Goal: Task Accomplishment & Management: Complete application form

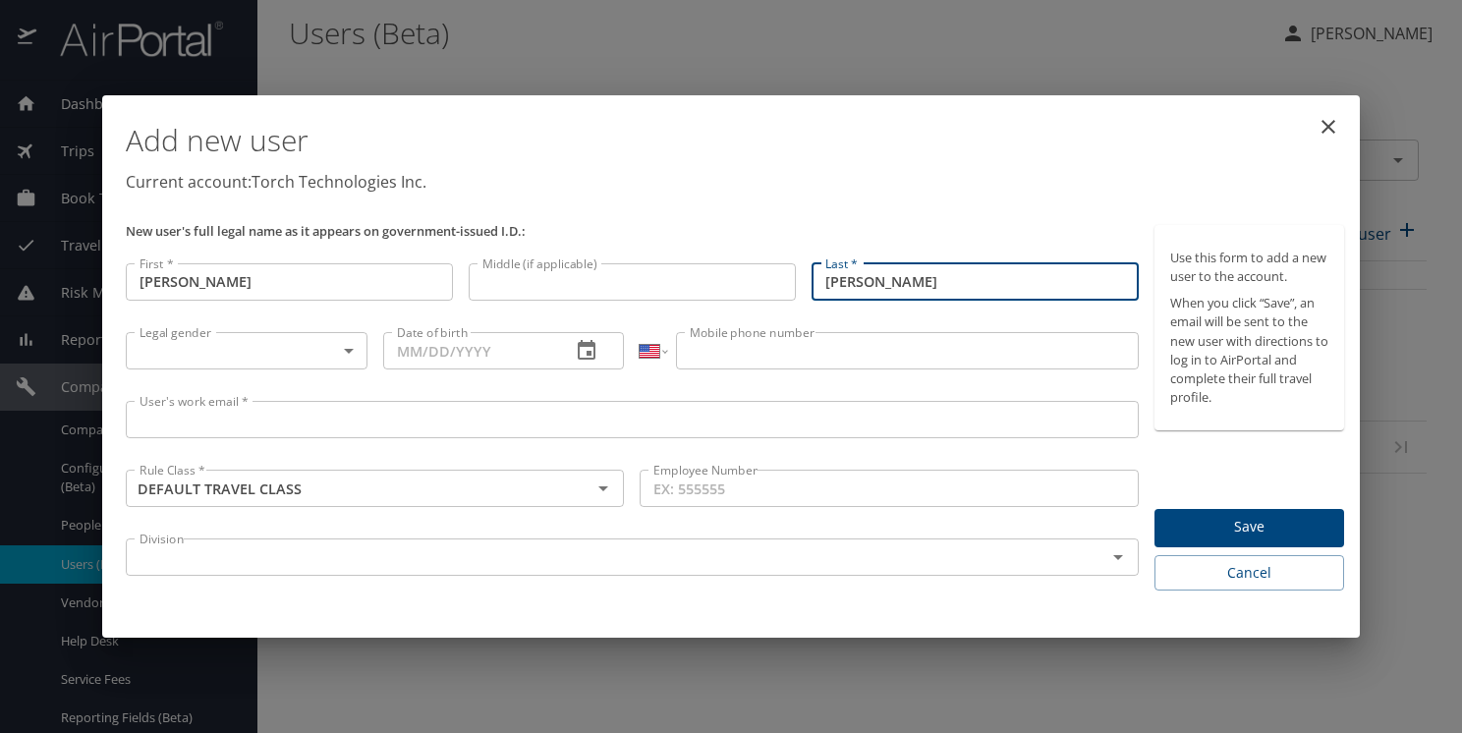
select select "US"
type input "[PERSON_NAME]"
click at [338, 350] on body "Dashboards AirPortal 360™ Manager My Travel Dashboard Trips Airtinerary® Lookup…" at bounding box center [731, 366] width 1462 height 733
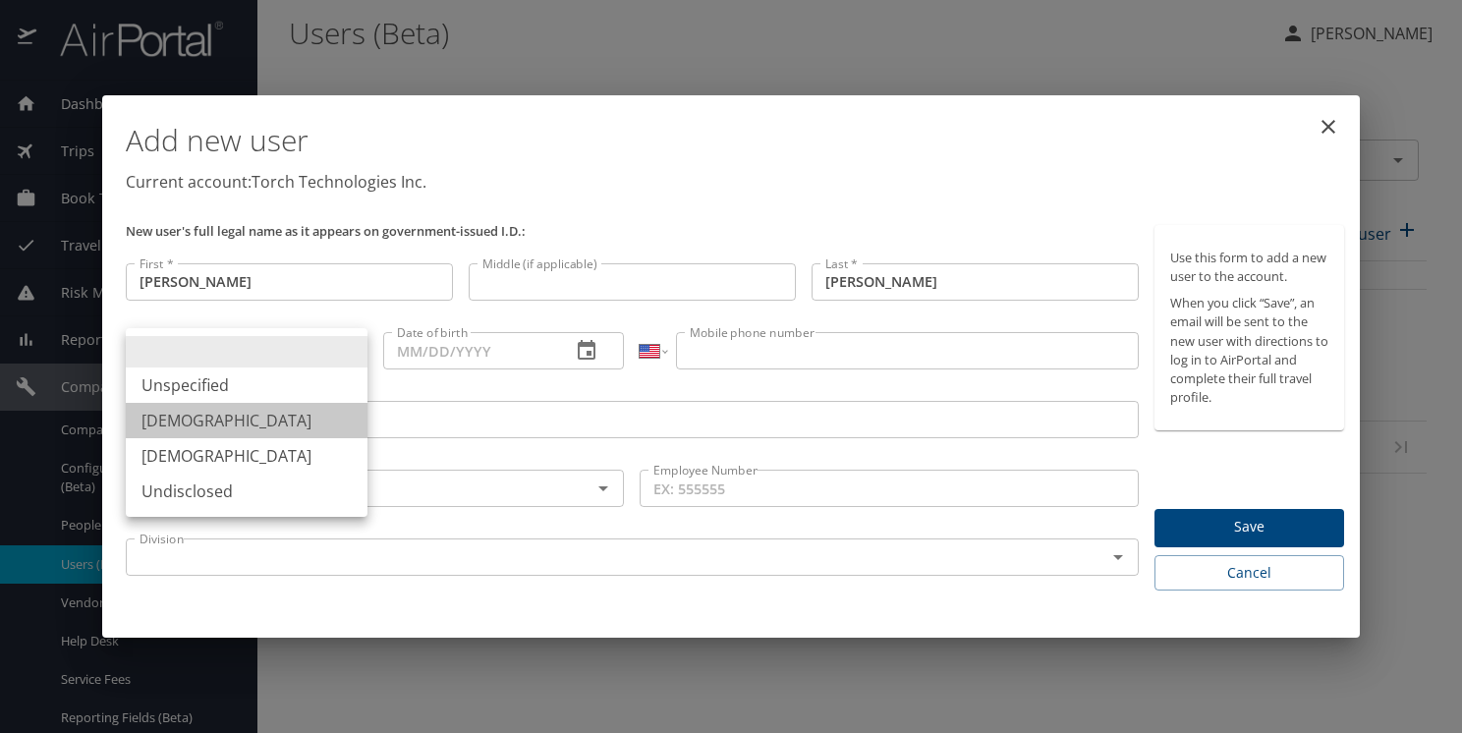
click at [255, 420] on li "[DEMOGRAPHIC_DATA]" at bounding box center [247, 420] width 242 height 35
type input "[DEMOGRAPHIC_DATA]"
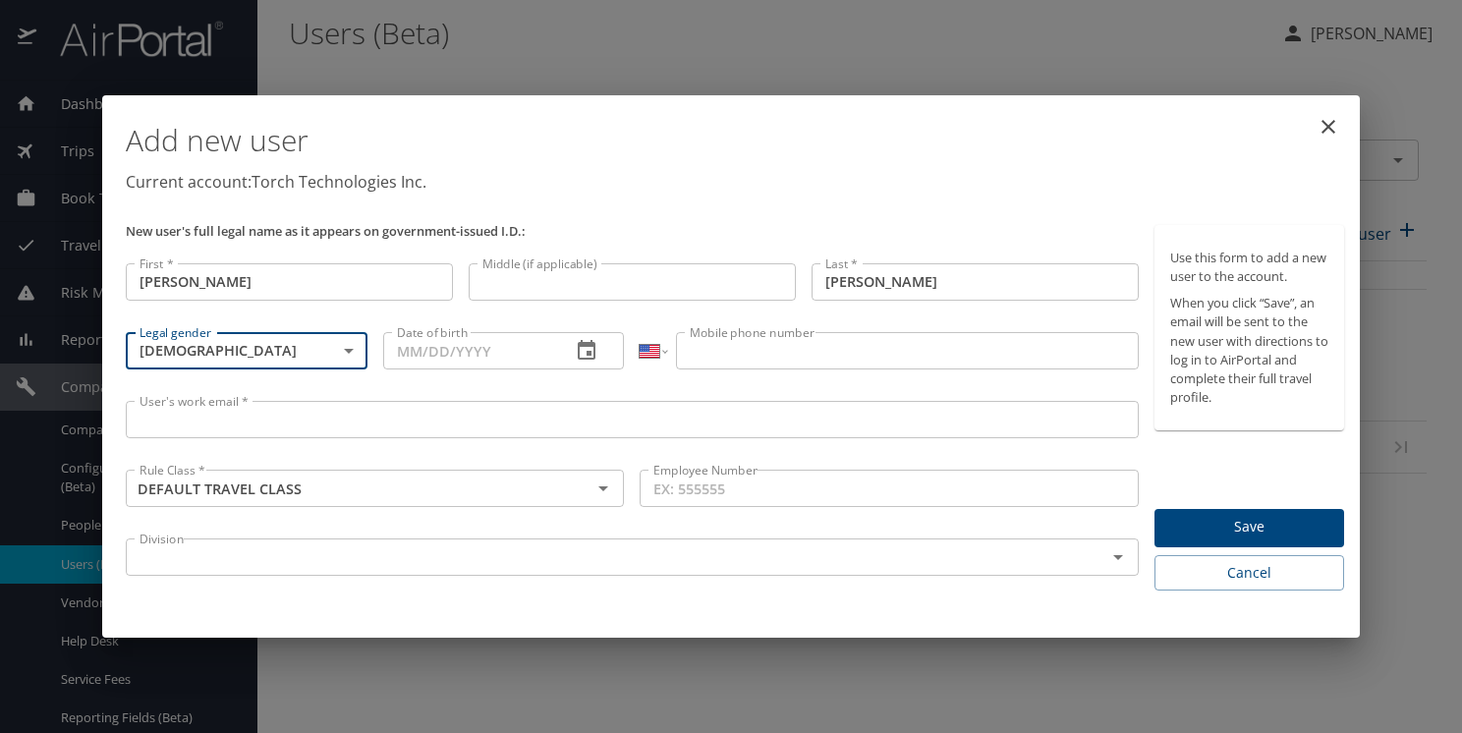
click at [433, 360] on input "Date of birth" at bounding box center [469, 350] width 173 height 37
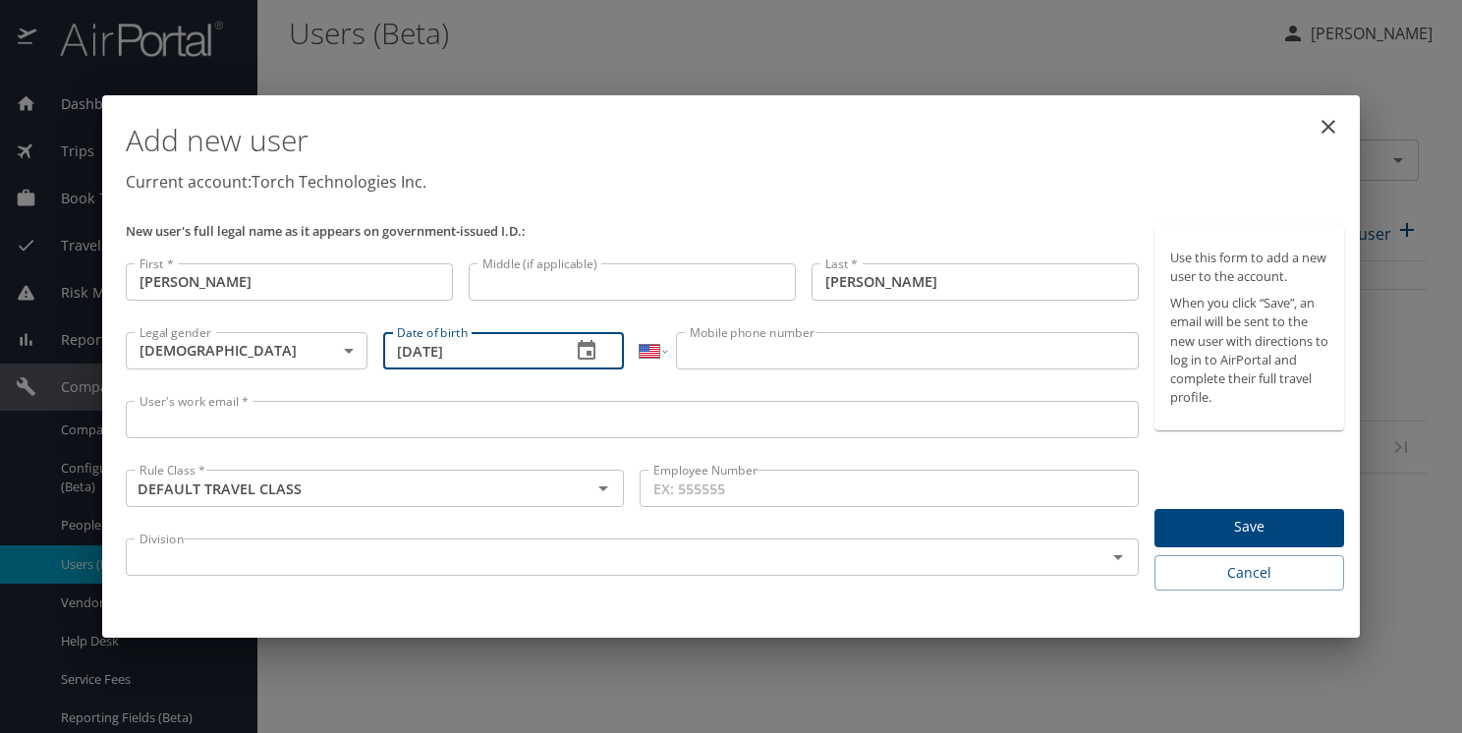
type input "[DATE]"
click at [741, 358] on input "Mobile phone number" at bounding box center [907, 350] width 462 height 37
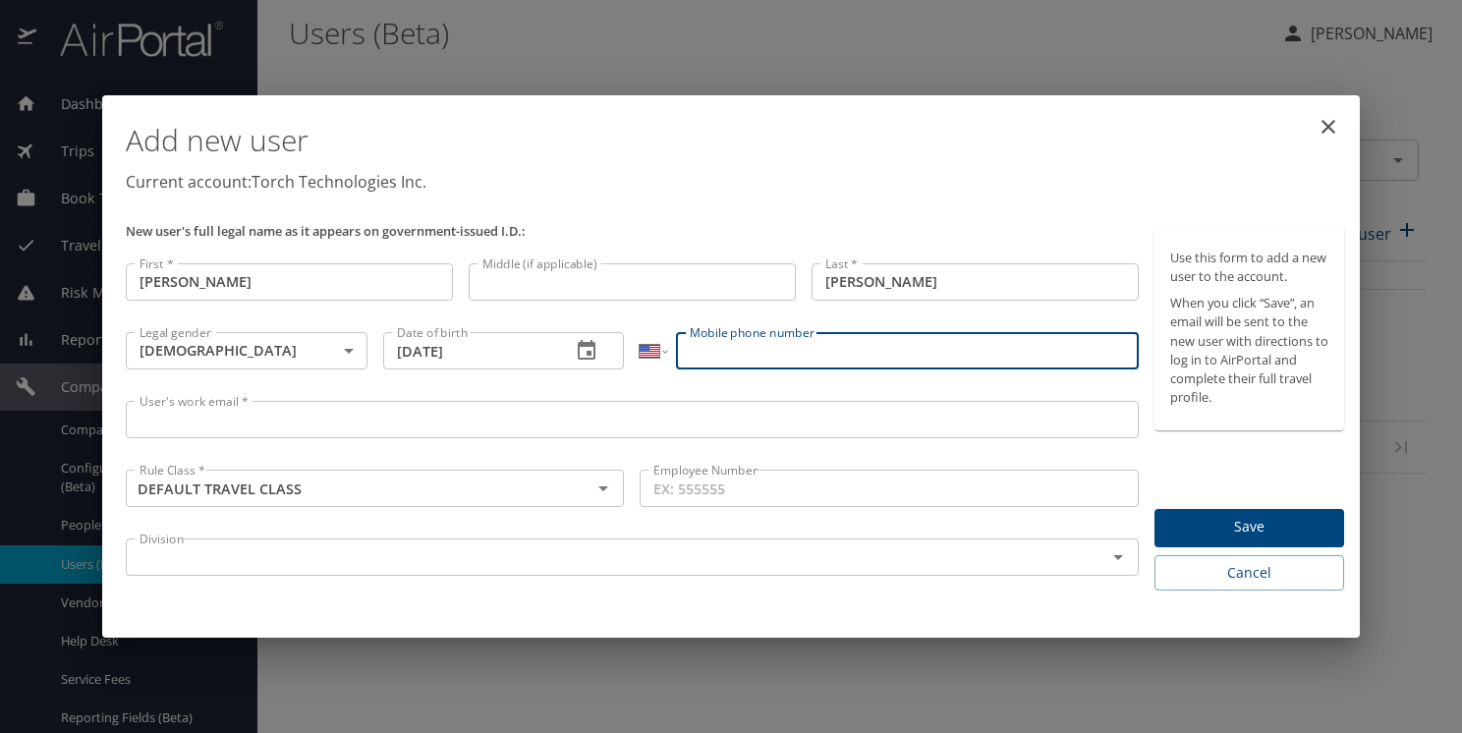
paste input "[PHONE_NUMBER]"
type input "[PHONE_NUMBER]"
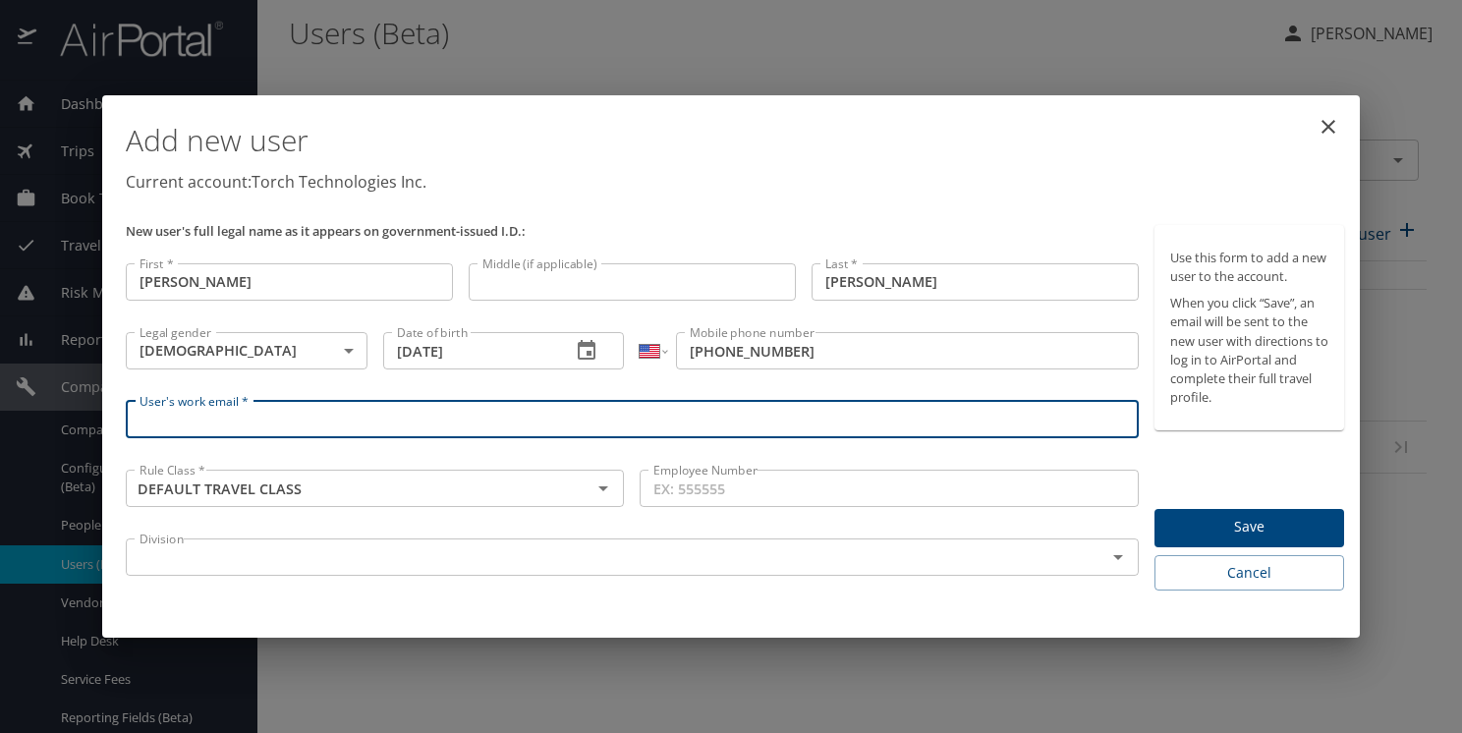
click at [590, 423] on input "User's work email *" at bounding box center [632, 419] width 1013 height 37
type input "[PERSON_NAME][EMAIL_ADDRESS][PERSON_NAME][DOMAIN_NAME]"
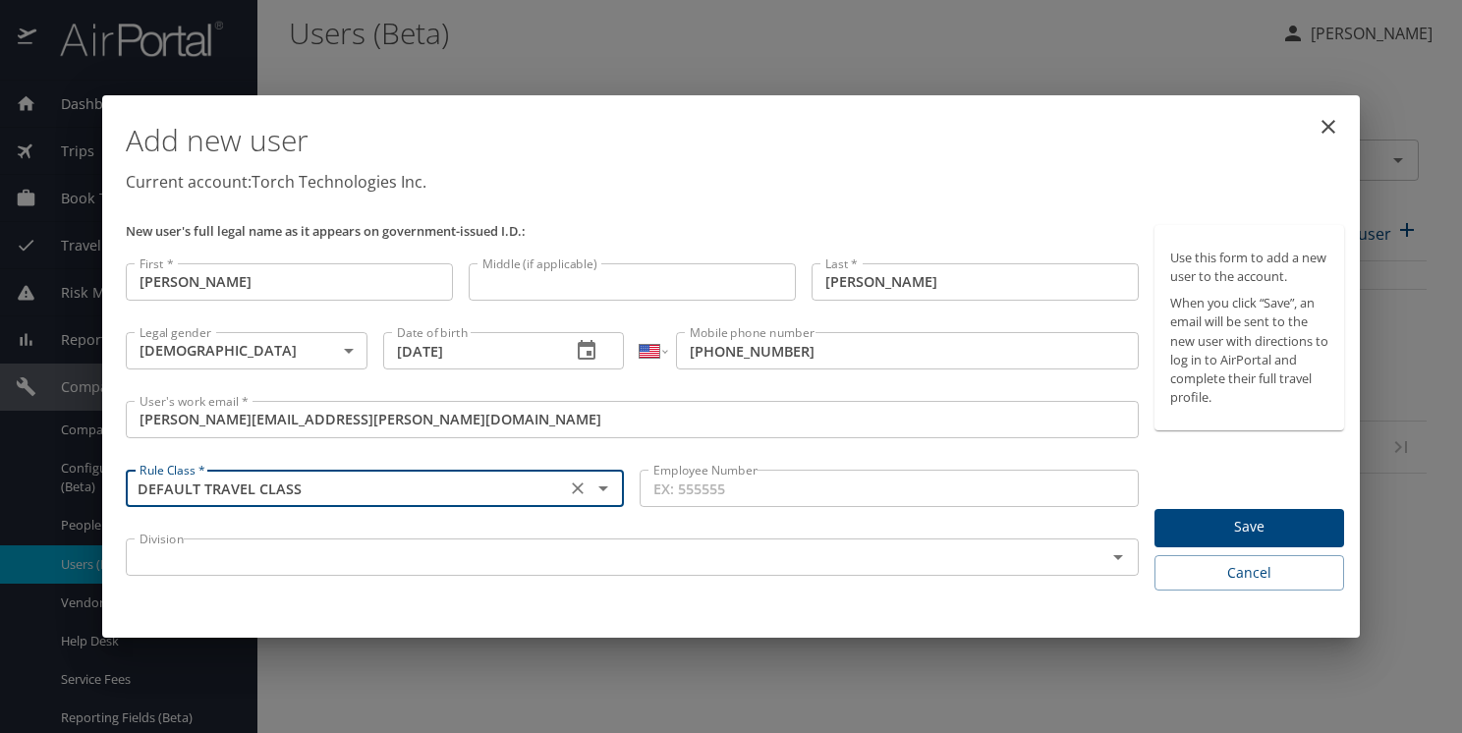
click at [786, 483] on input "Employee Number" at bounding box center [889, 488] width 498 height 37
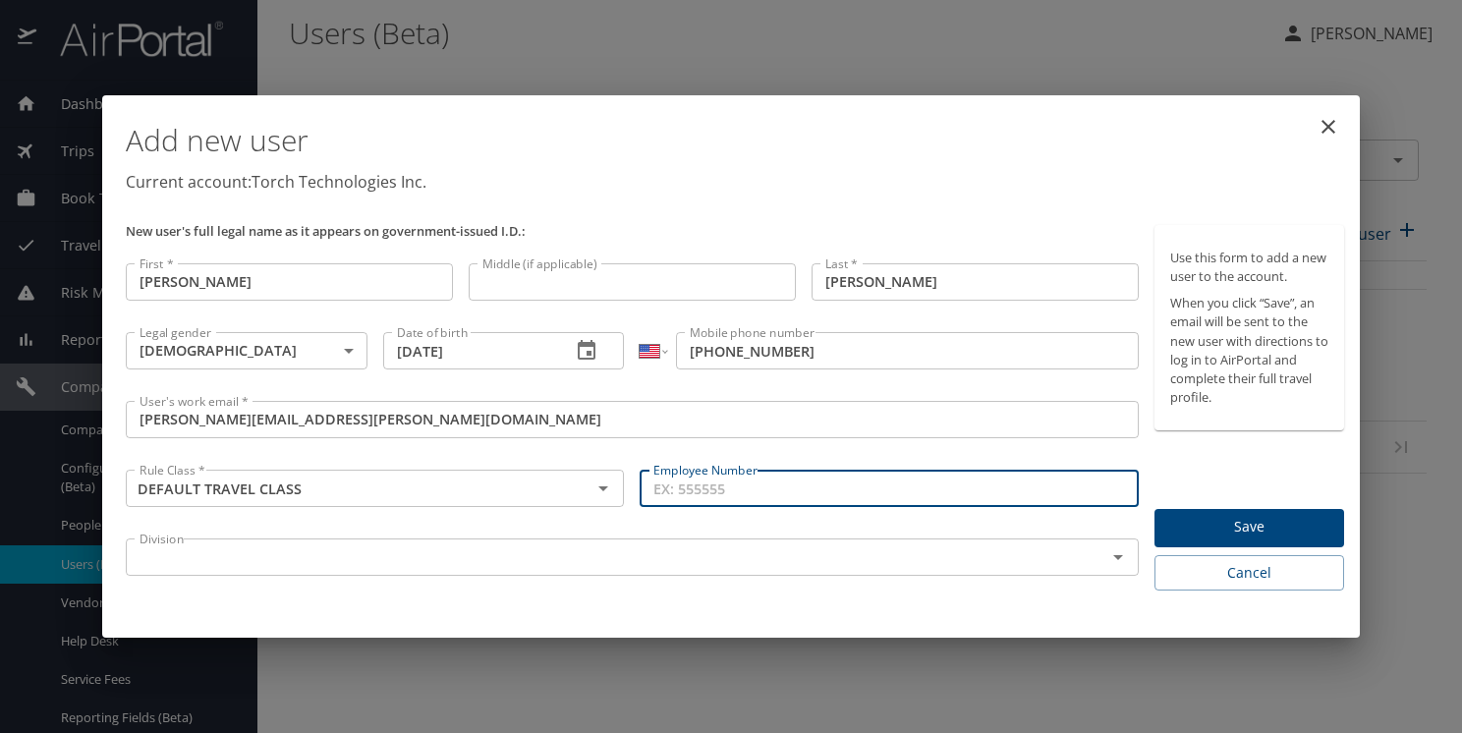
paste input "03144"
type input "03144"
click at [479, 548] on input "text" at bounding box center [603, 557] width 943 height 26
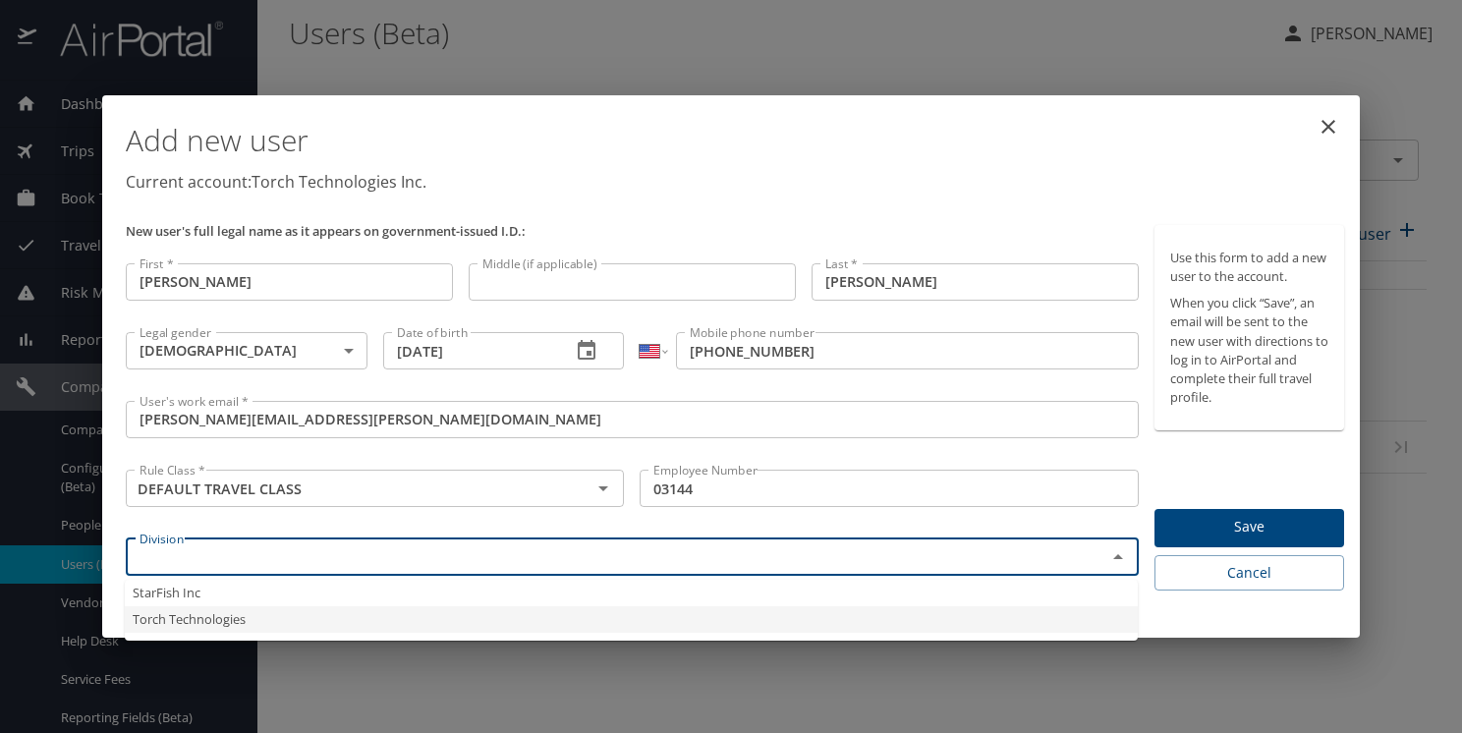
click at [454, 615] on li "Torch Technologies" at bounding box center [631, 619] width 1013 height 27
type input "Torch Technologies"
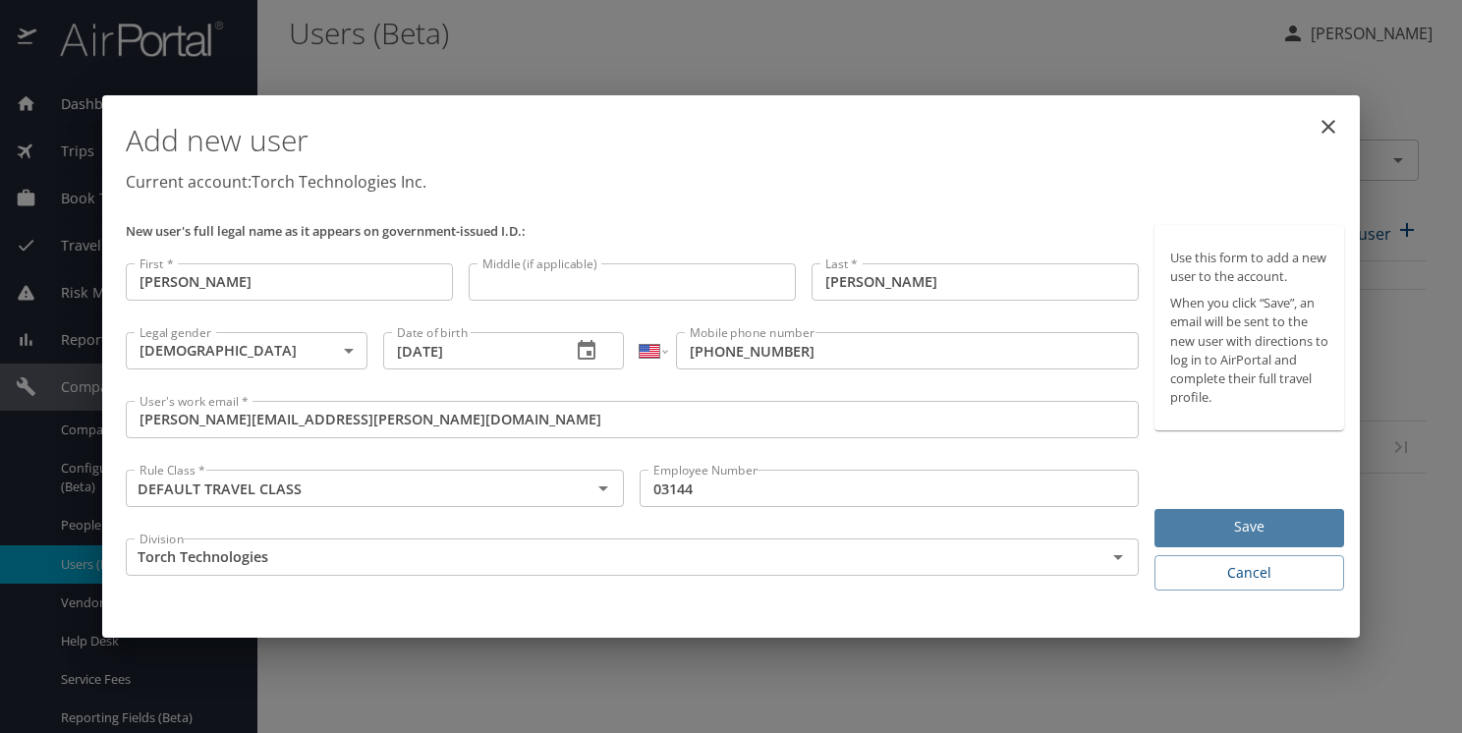
click at [1276, 531] on span "Save" at bounding box center [1249, 527] width 158 height 25
